Goal: Book appointment/travel/reservation

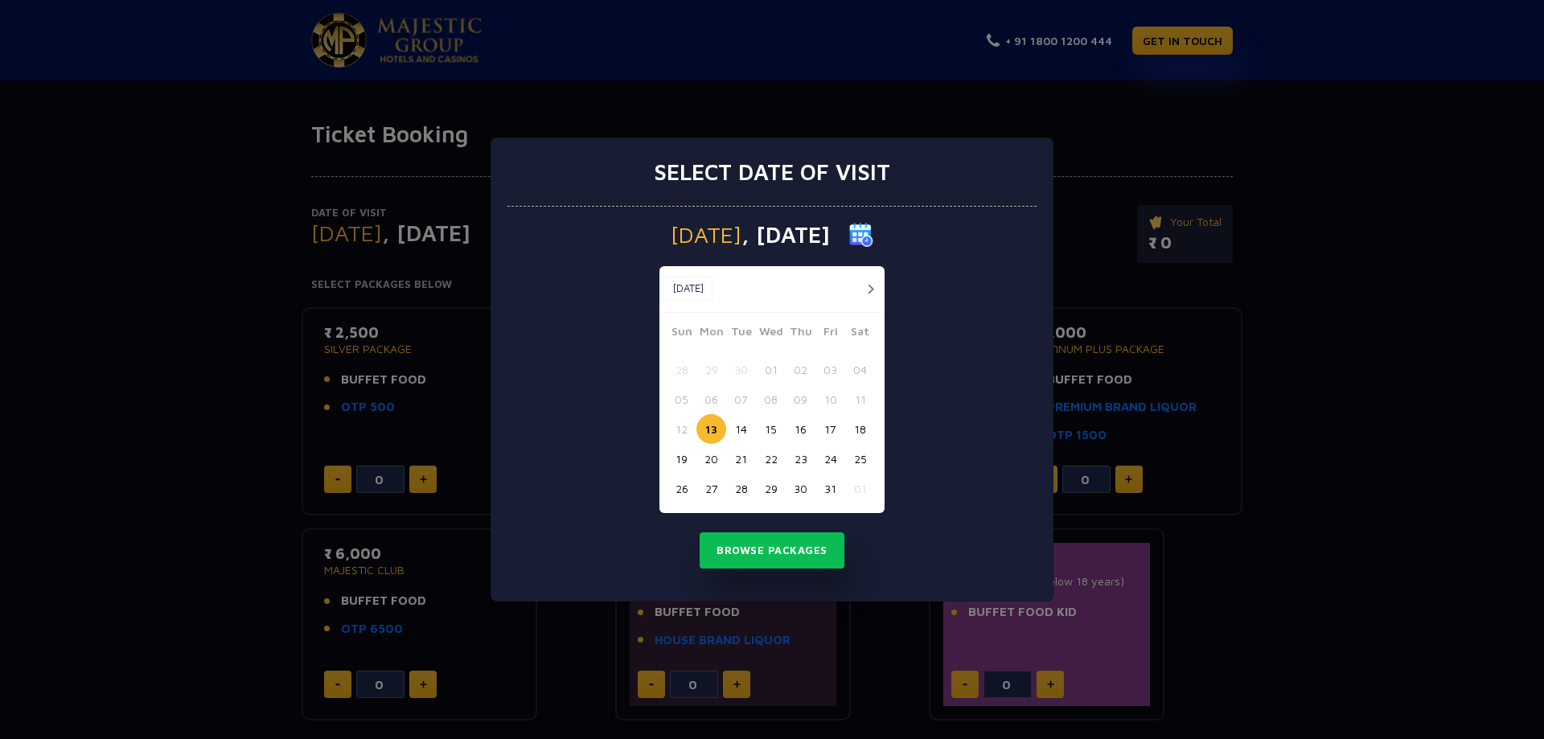
click at [863, 286] on button "button" at bounding box center [870, 289] width 20 height 20
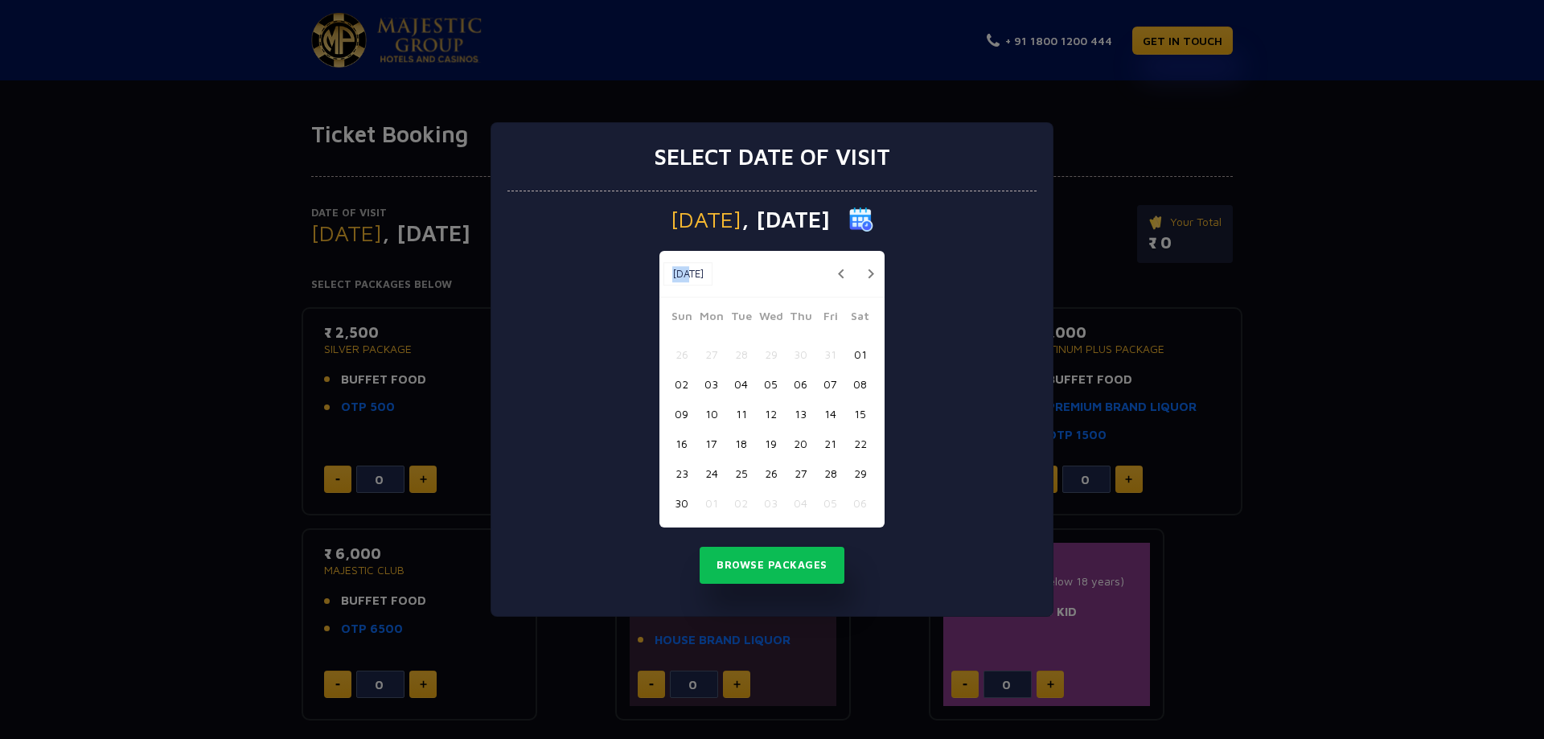
click at [864, 286] on div "[DATE] [DATE]" at bounding box center [771, 274] width 225 height 47
click at [869, 261] on div "[DATE] [DATE]" at bounding box center [771, 274] width 225 height 47
click at [868, 274] on button "button" at bounding box center [870, 274] width 20 height 20
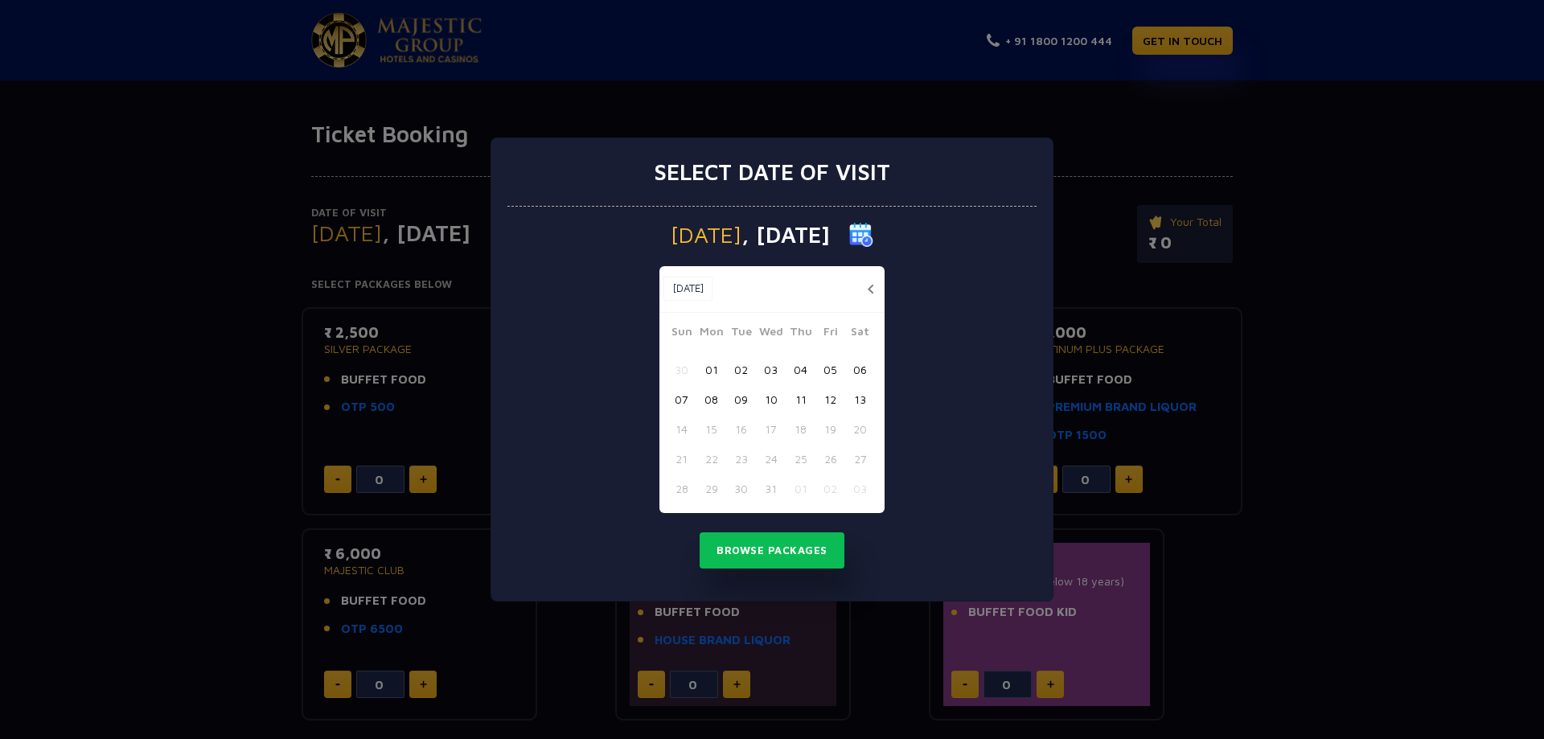
click at [865, 282] on button "button" at bounding box center [870, 289] width 20 height 20
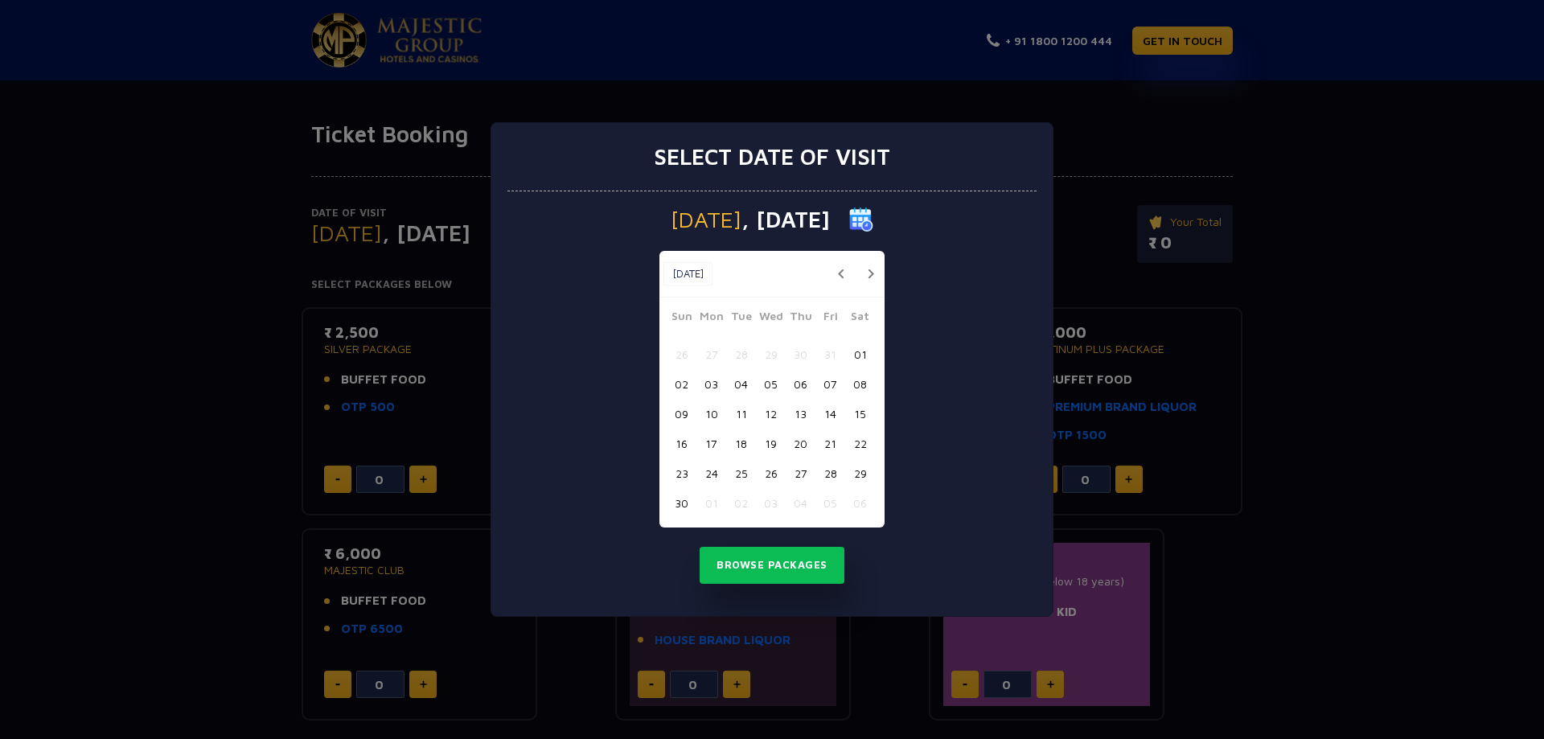
click at [865, 284] on div at bounding box center [866, 274] width 30 height 20
click at [867, 276] on button "button" at bounding box center [870, 274] width 20 height 20
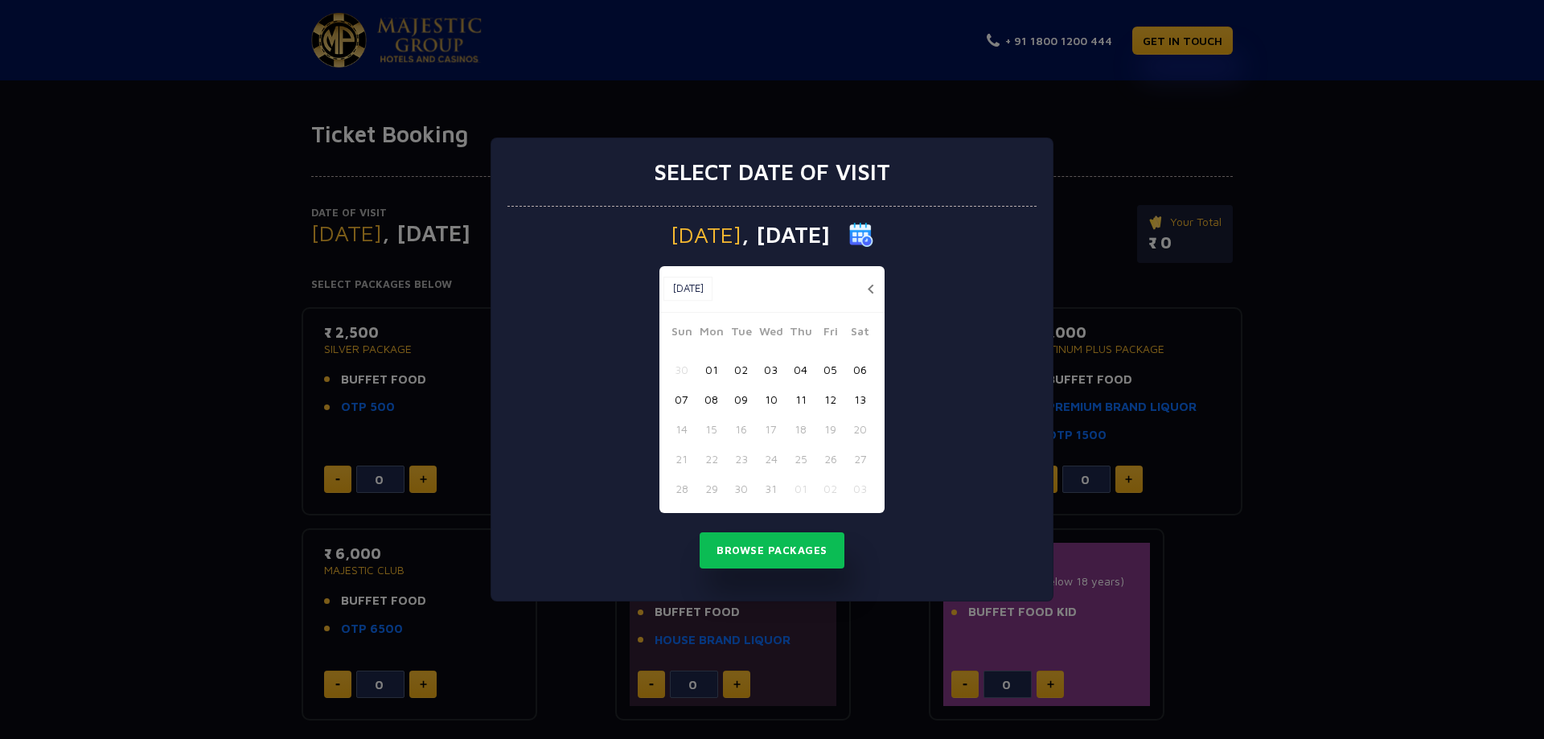
click at [869, 284] on button "button" at bounding box center [870, 289] width 20 height 20
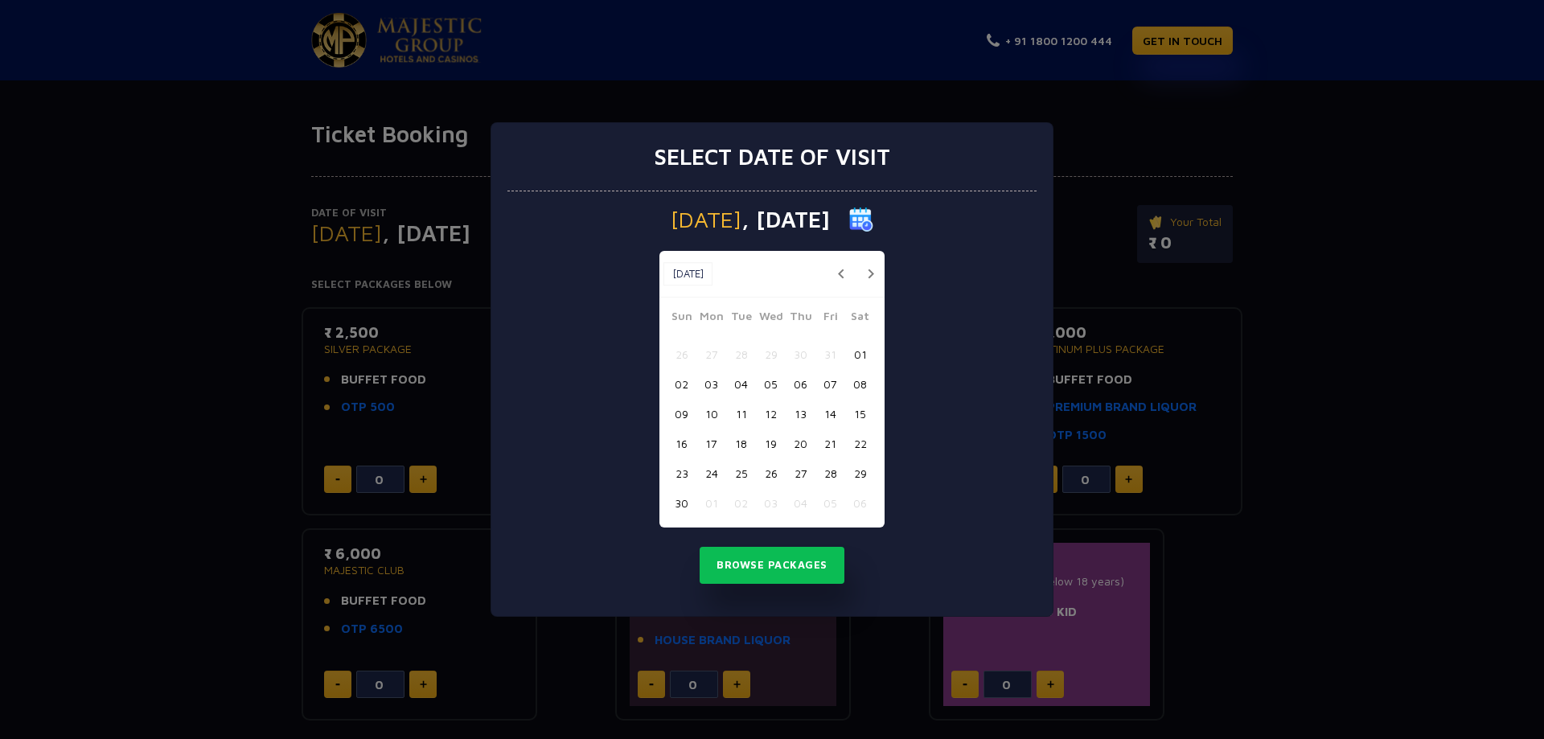
click at [871, 275] on button "button" at bounding box center [870, 274] width 20 height 20
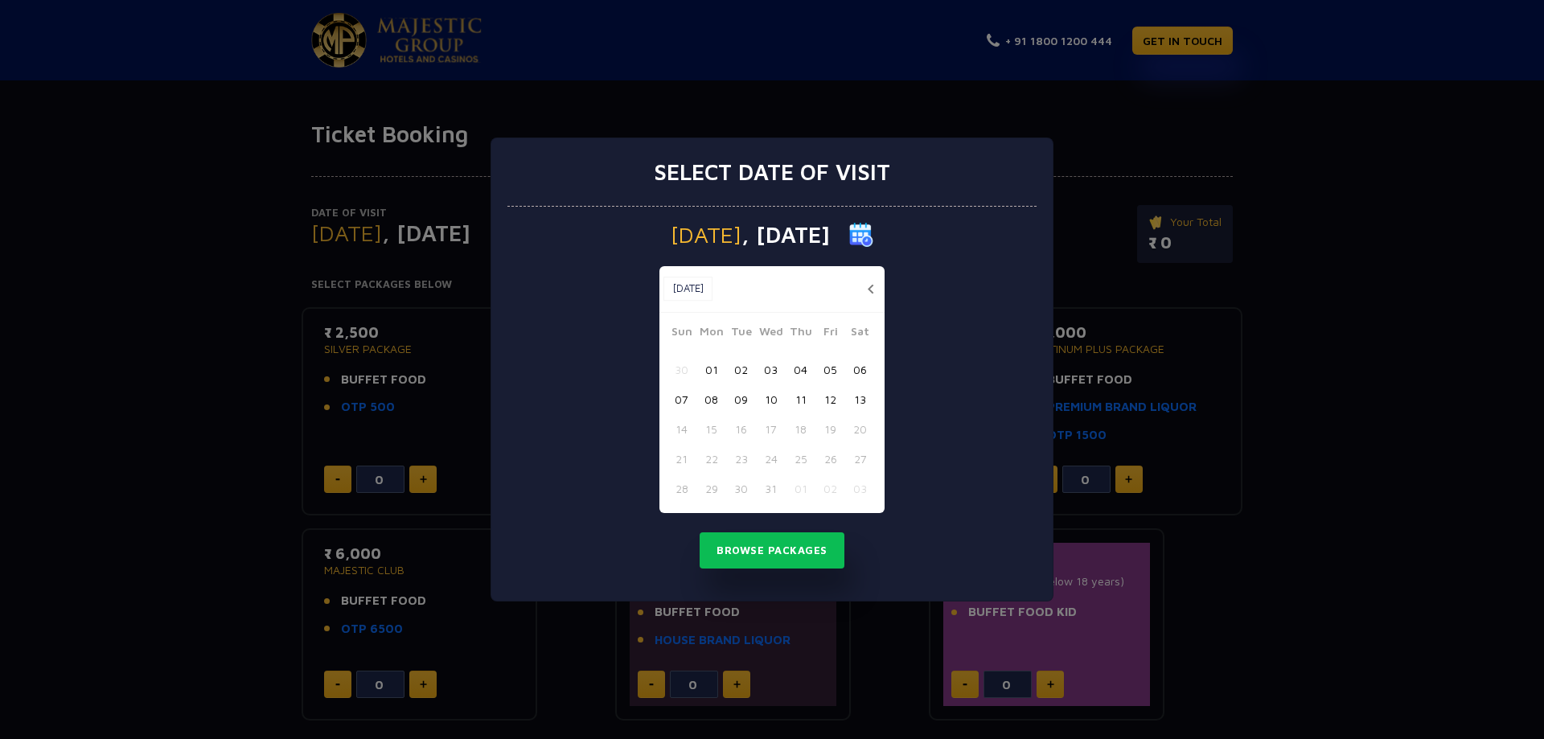
click at [1358, 332] on div "Select date of visit [DATE] [DATE] [DATE] Sun Mon Tue Wed Thu Fri Sat 30 01 02 …" at bounding box center [772, 369] width 1544 height 739
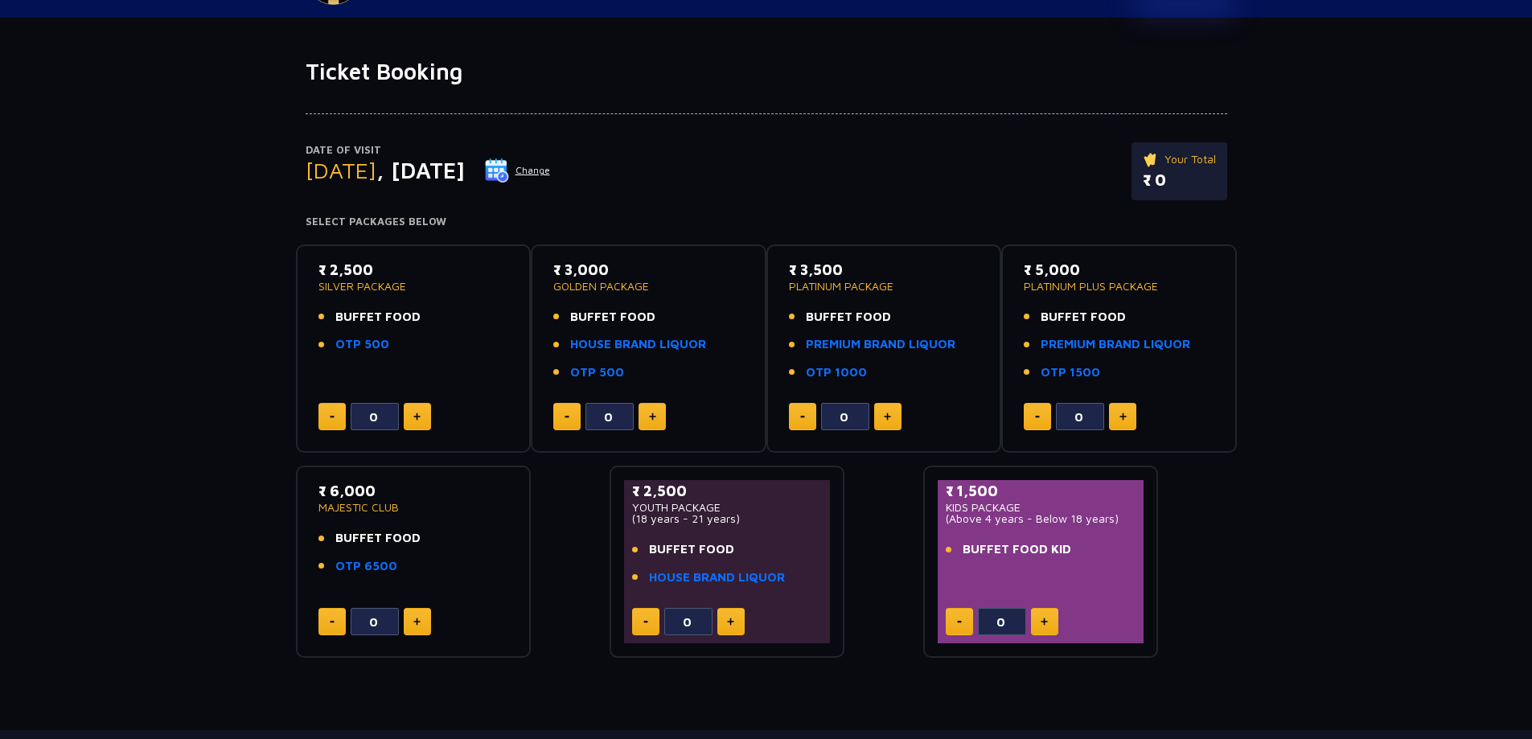
scroll to position [80, 0]
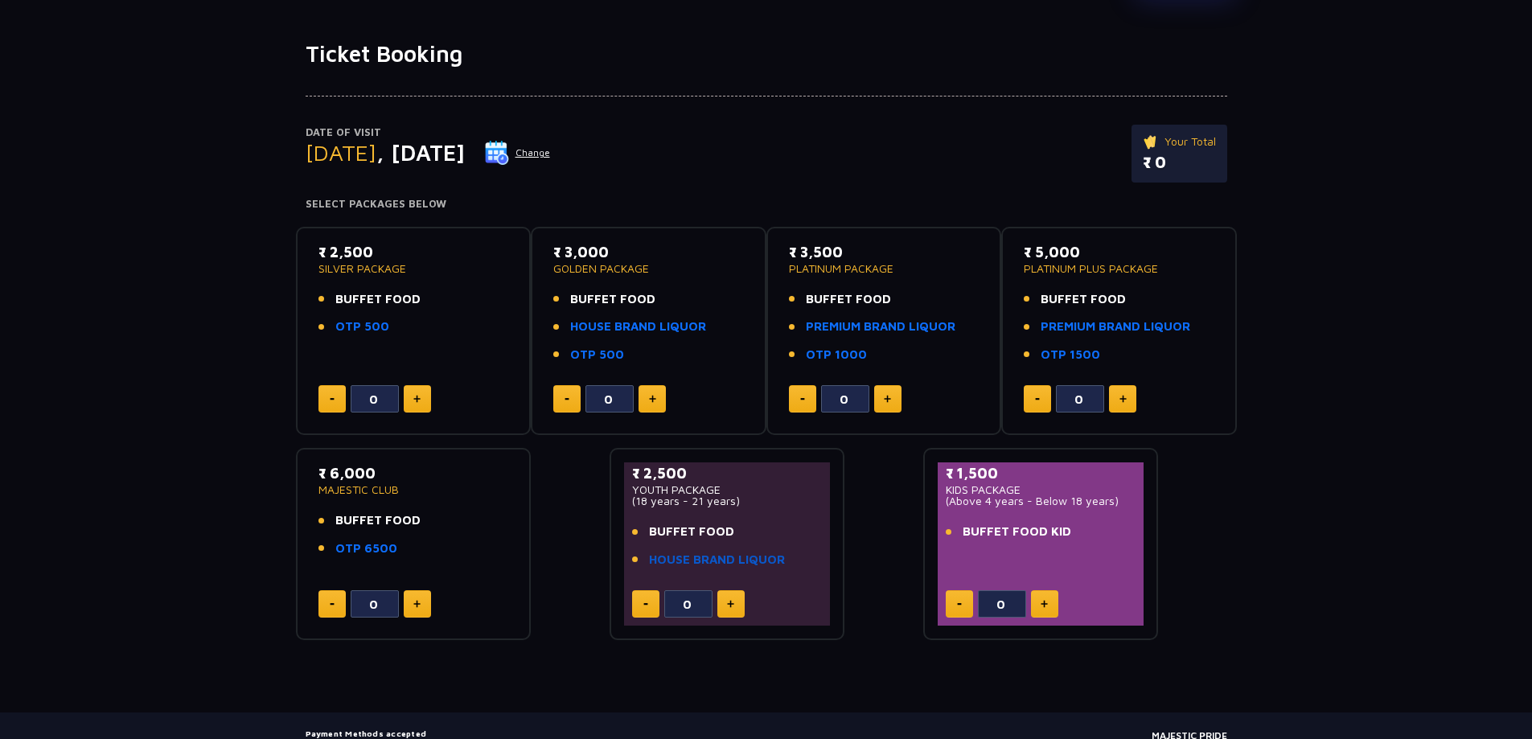
click at [671, 556] on link "HOUSE BRAND LIQUOR" at bounding box center [717, 560] width 136 height 18
